Goal: Communication & Community: Answer question/provide support

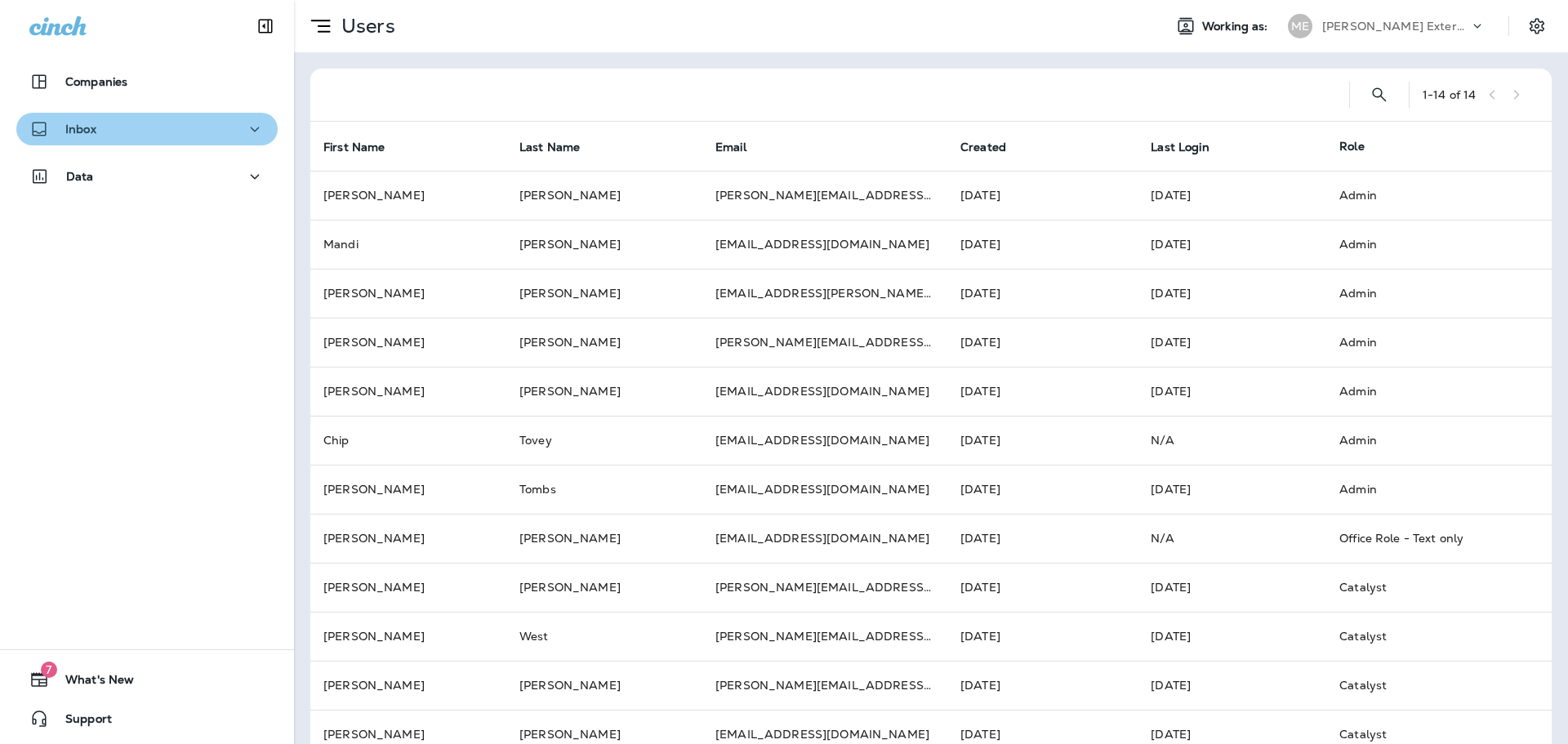
click at [206, 143] on button "Inbox" at bounding box center [147, 129] width 262 height 33
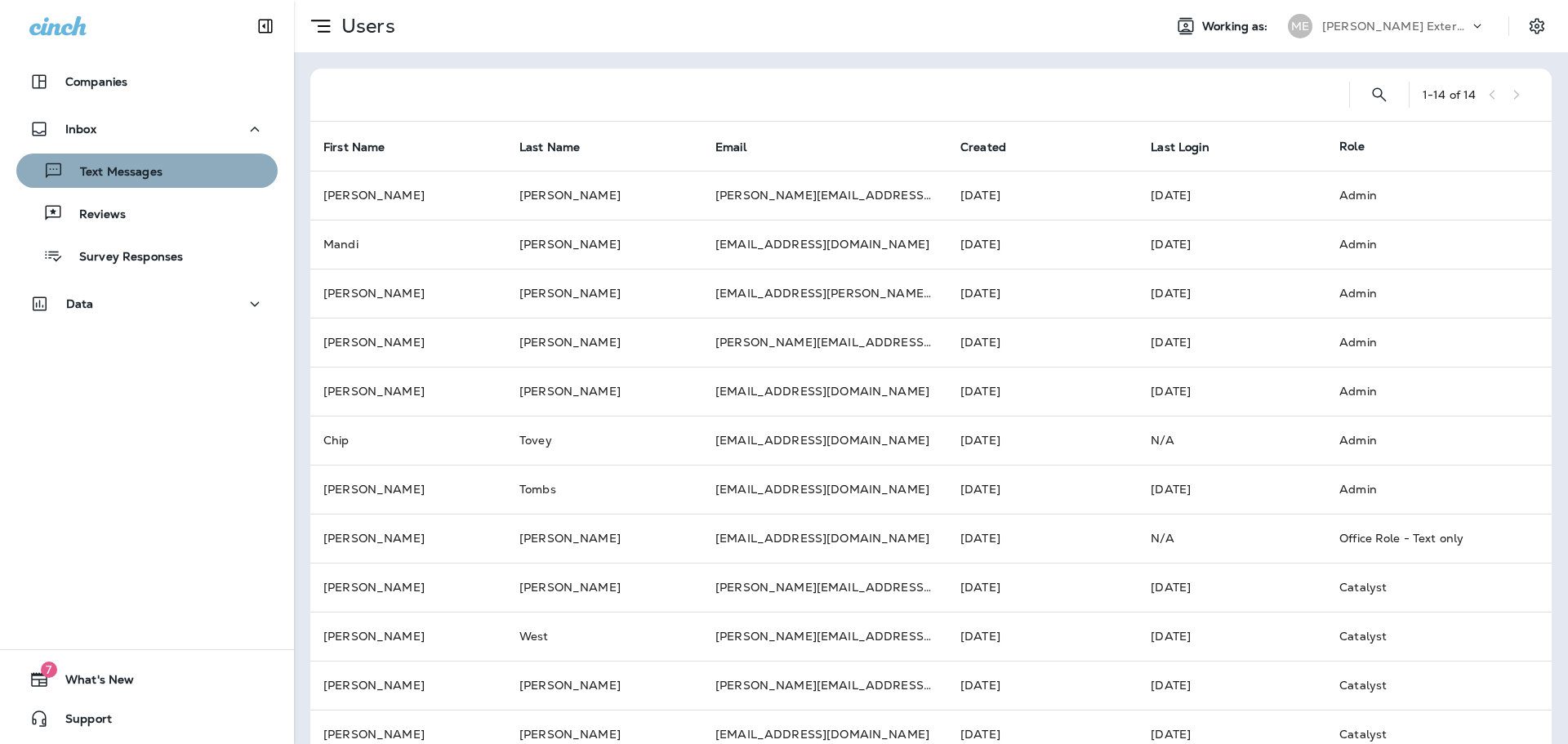
click at [166, 174] on div "Text Messages" at bounding box center [147, 171] width 249 height 25
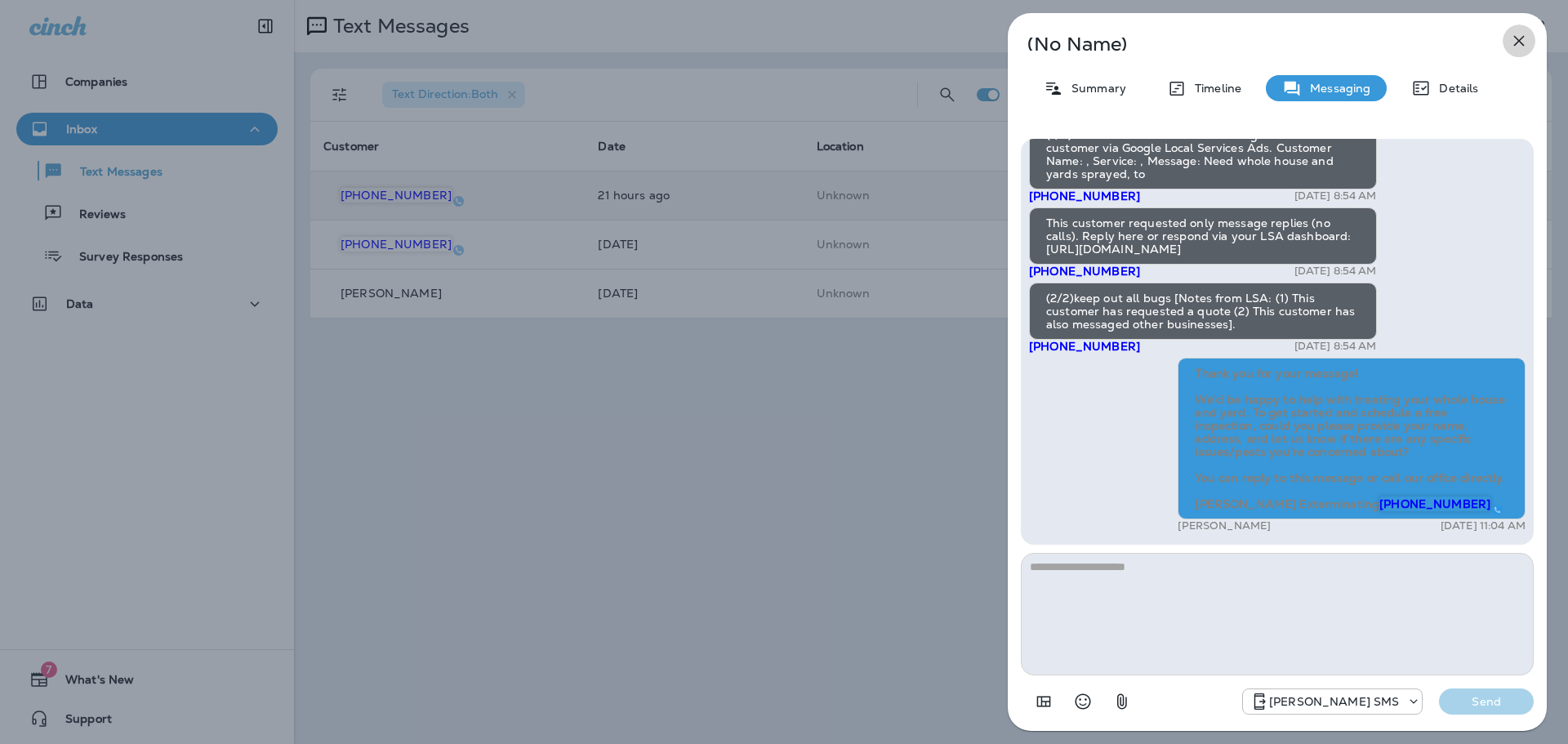
click at [1522, 36] on icon "button" at bounding box center [1520, 41] width 19 height 19
